Goal: Task Accomplishment & Management: Manage account settings

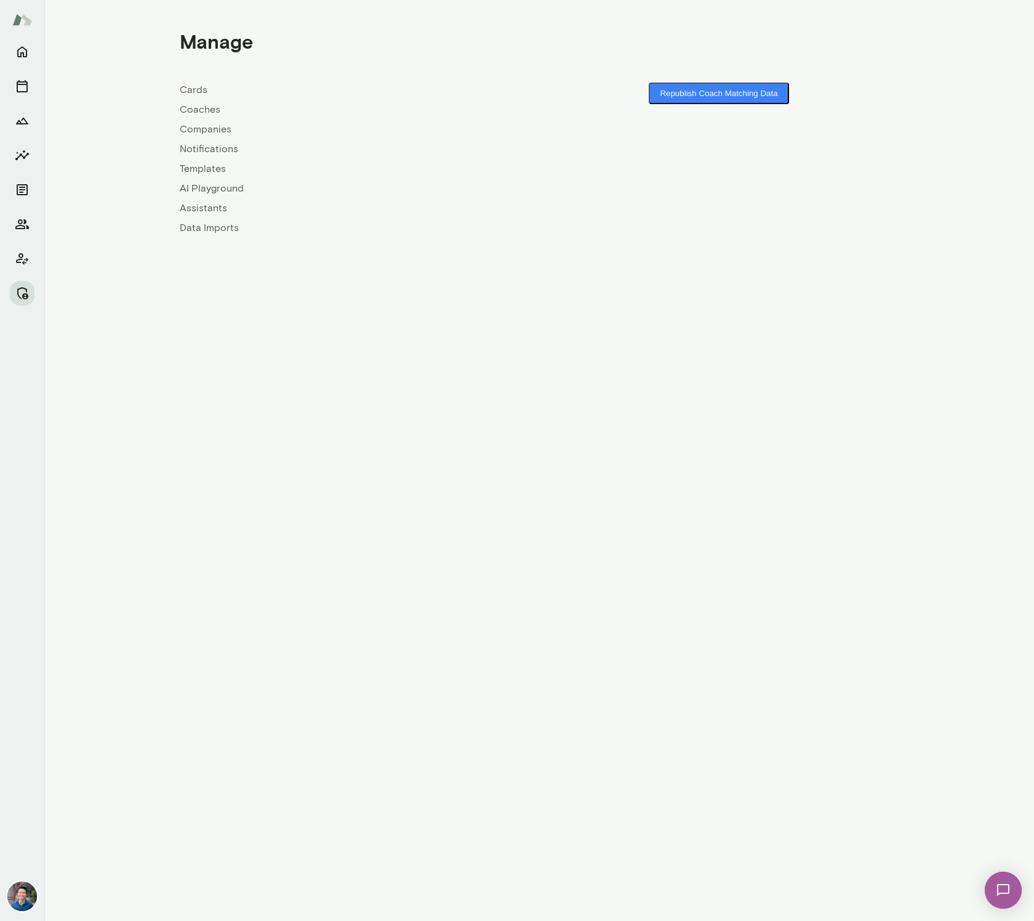
click at [206, 132] on link "Companies" at bounding box center [360, 129] width 360 height 15
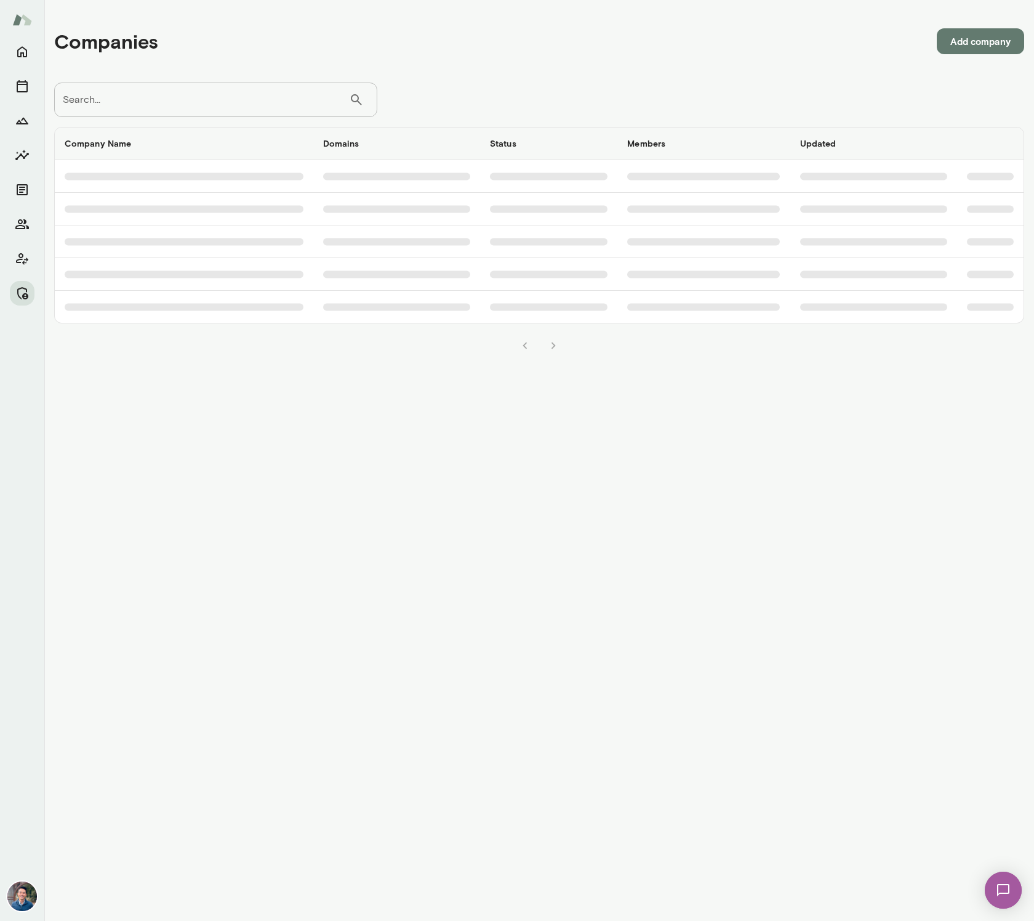
click at [182, 105] on input "Search..." at bounding box center [201, 100] width 295 height 34
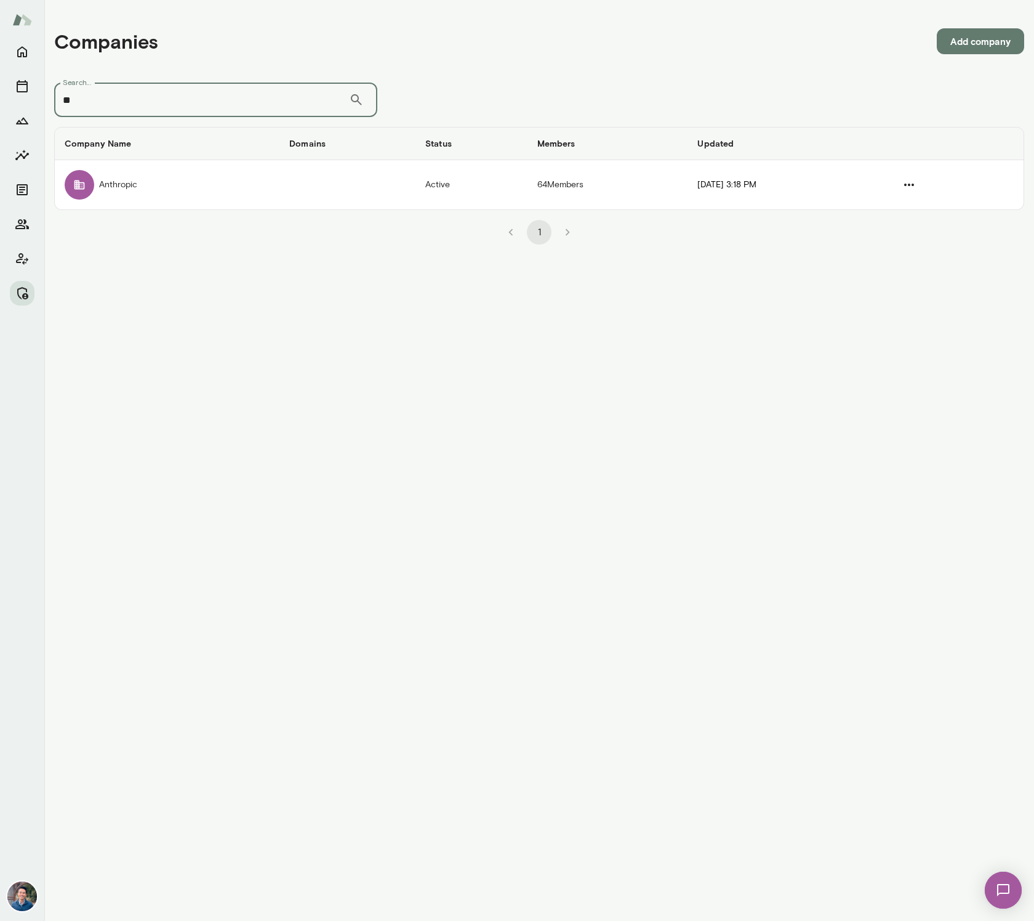
type input "*"
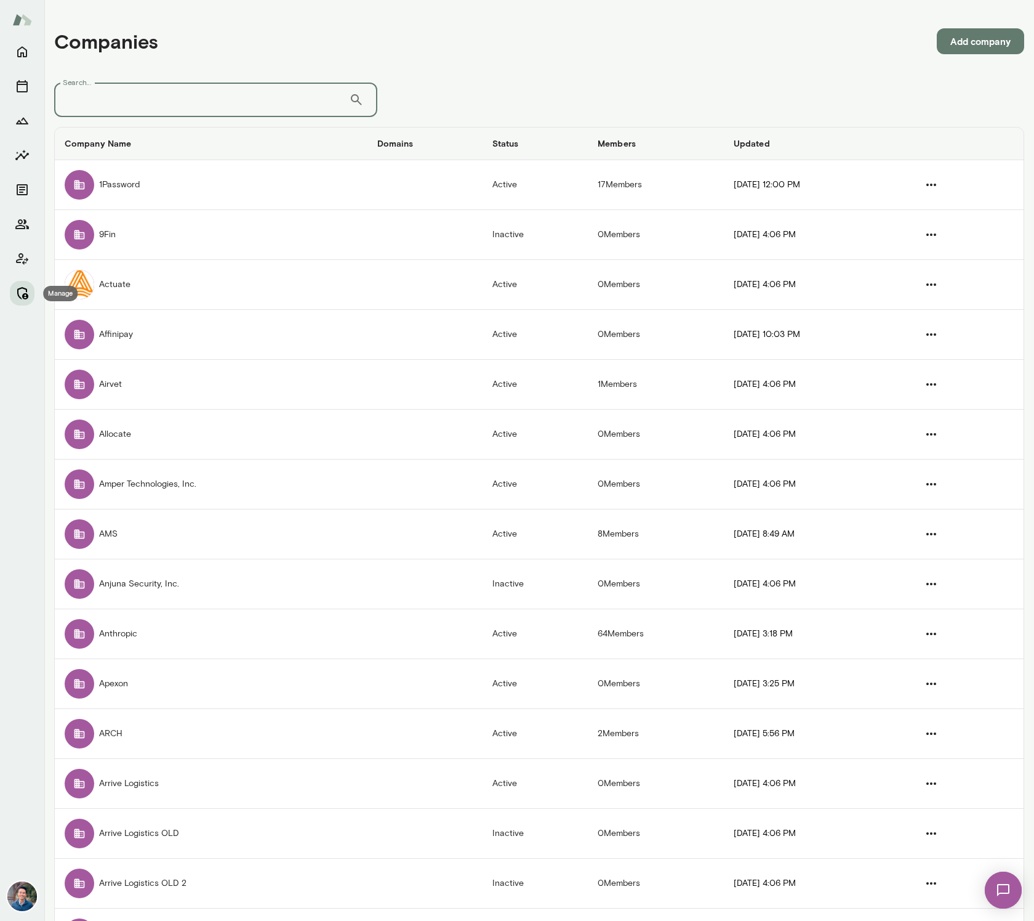
click at [25, 286] on icon "Manage" at bounding box center [22, 293] width 15 height 15
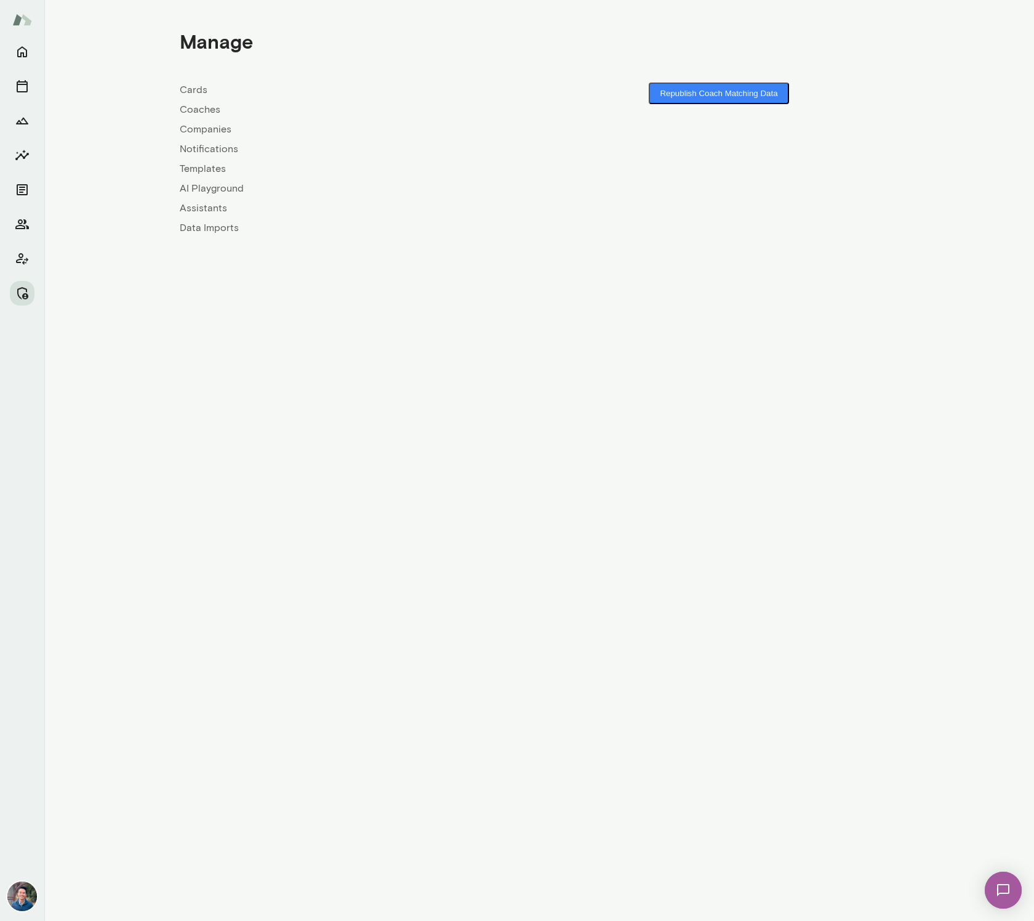
click at [200, 126] on link "Companies" at bounding box center [360, 129] width 360 height 15
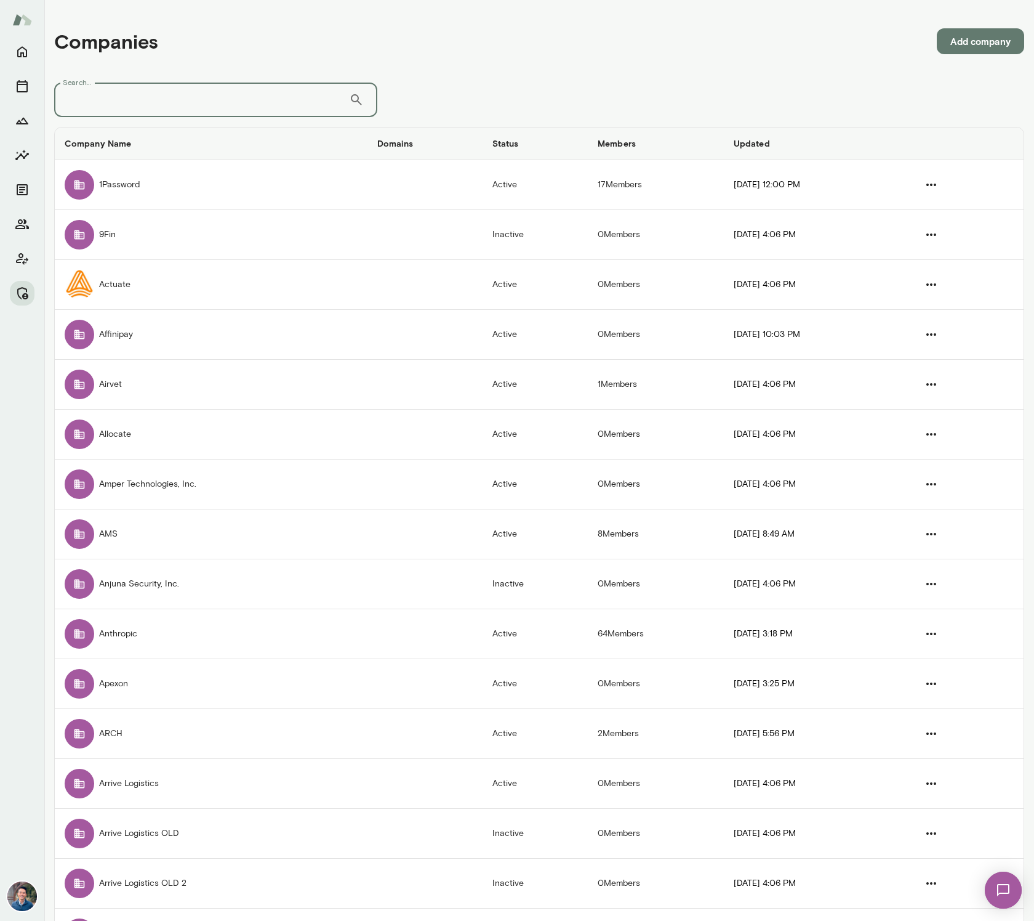
click at [206, 104] on input "Search..." at bounding box center [201, 100] width 295 height 34
click at [20, 289] on icon "Manage" at bounding box center [22, 293] width 11 height 12
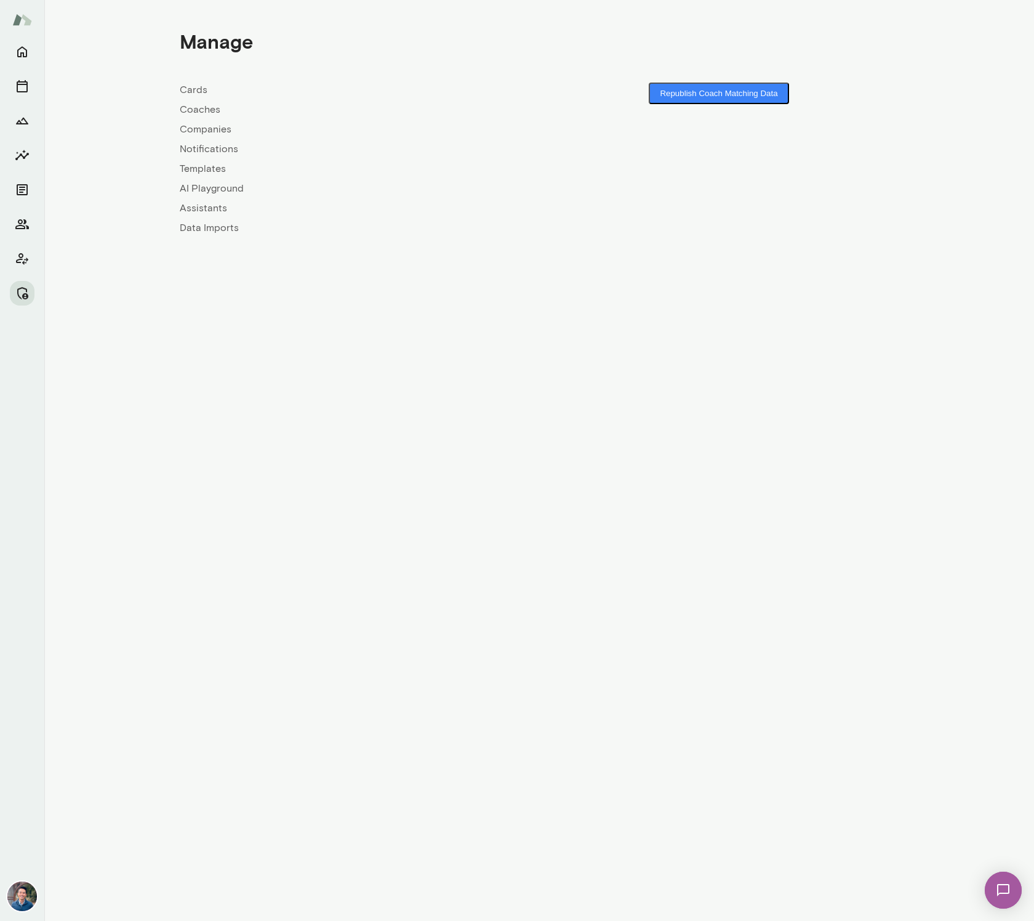
click at [193, 106] on link "Coaches" at bounding box center [360, 109] width 360 height 15
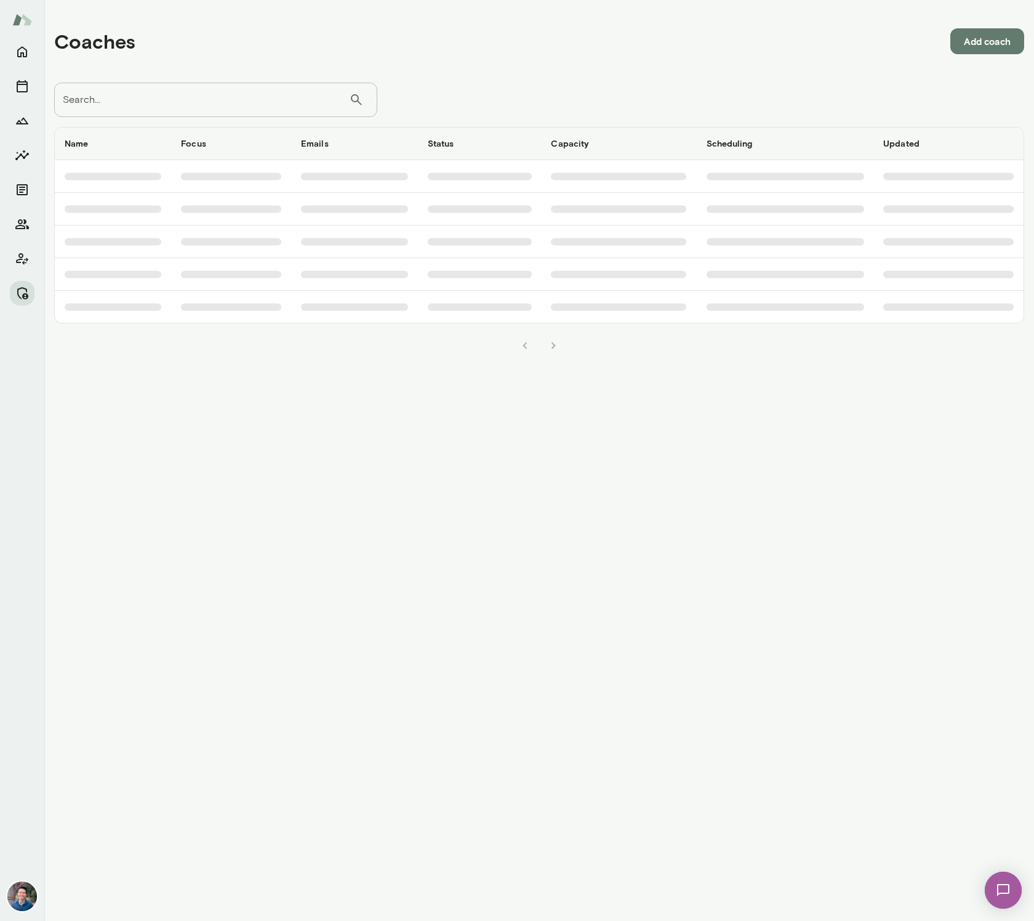
click at [157, 105] on input "Search..." at bounding box center [201, 100] width 295 height 34
type input "******"
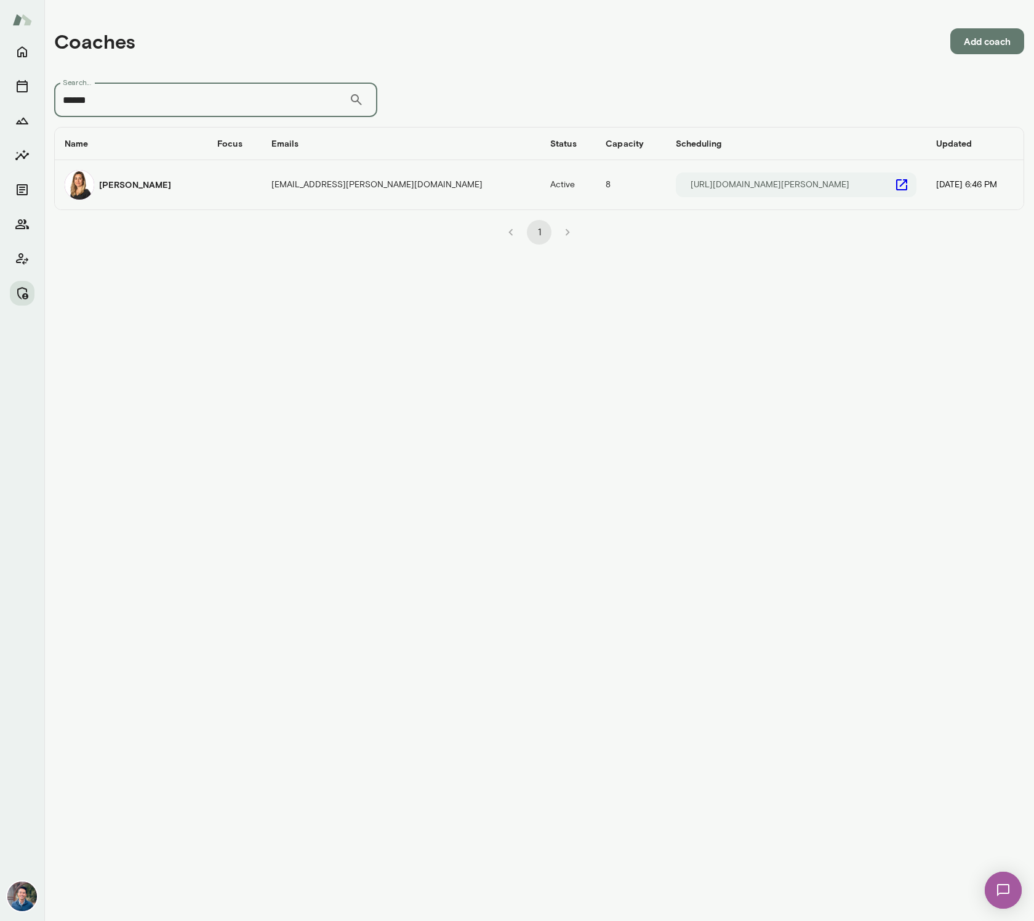
click at [182, 194] on div "[PERSON_NAME]" at bounding box center [131, 185] width 133 height 30
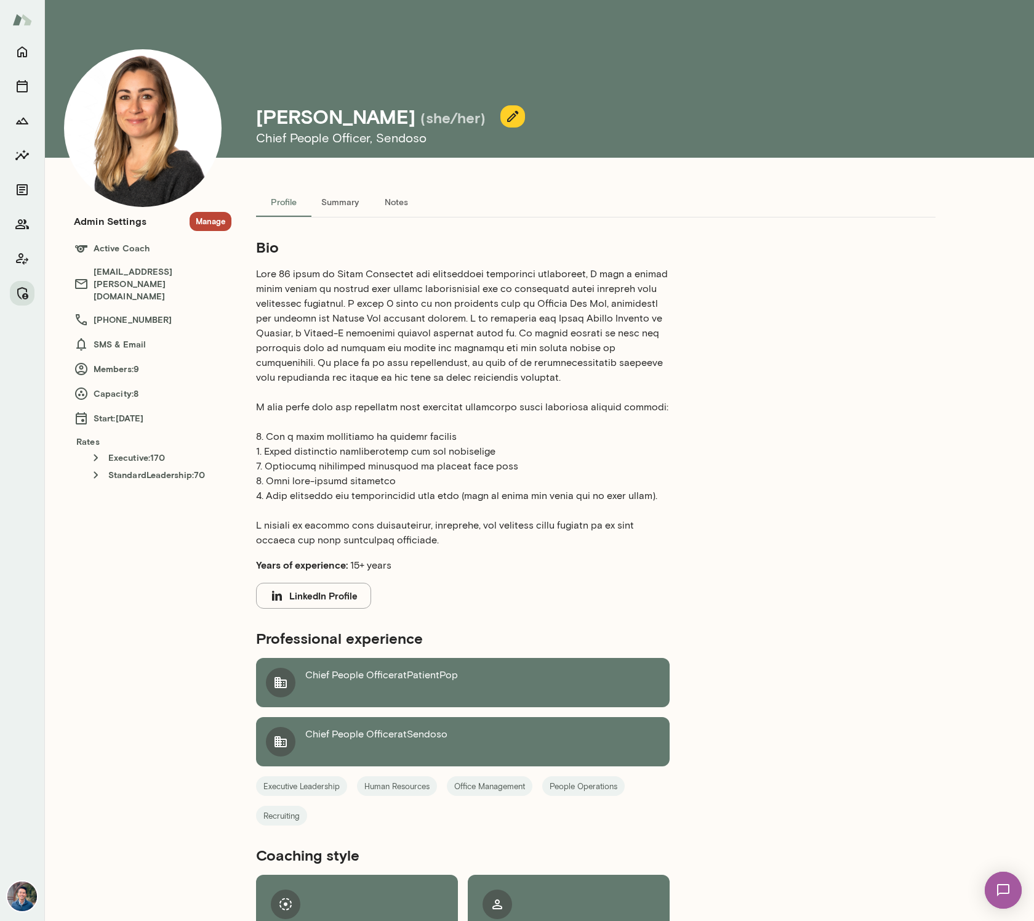
click at [212, 219] on button "Manage" at bounding box center [211, 221] width 42 height 19
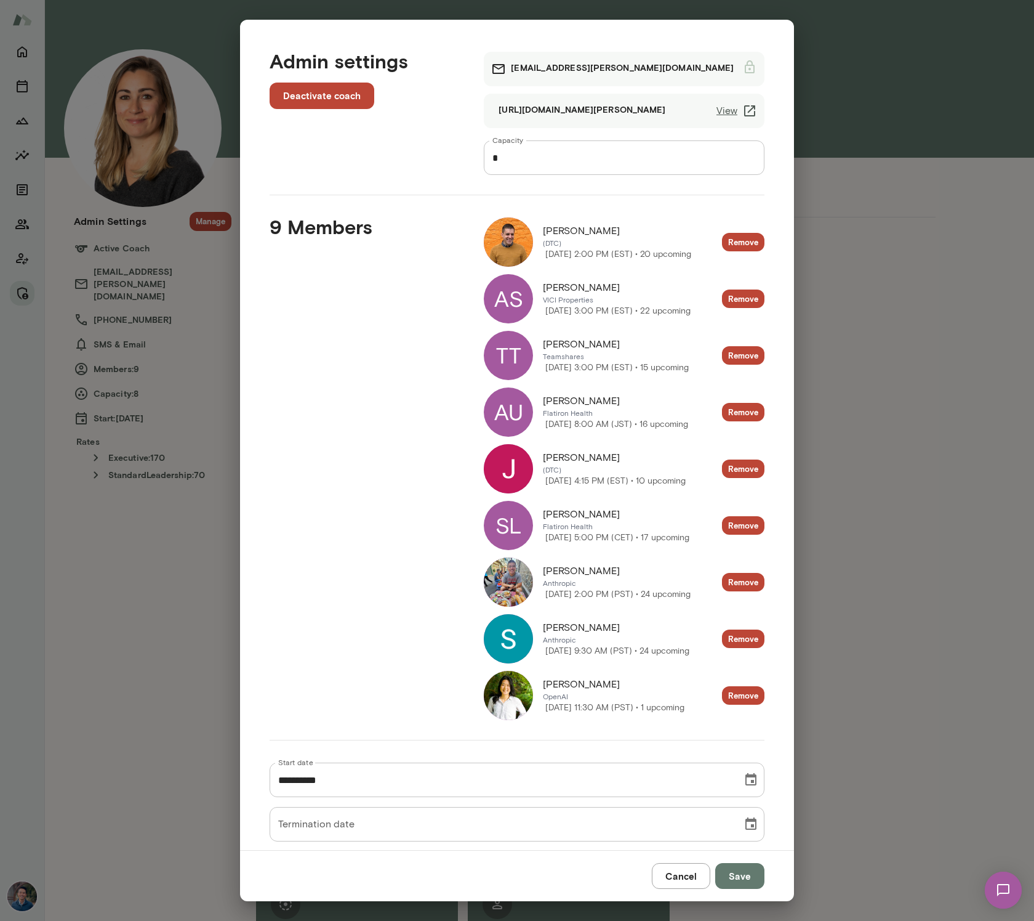
click at [682, 871] on button "Cancel" at bounding box center [681, 876] width 58 height 26
